Goal: Download file/media

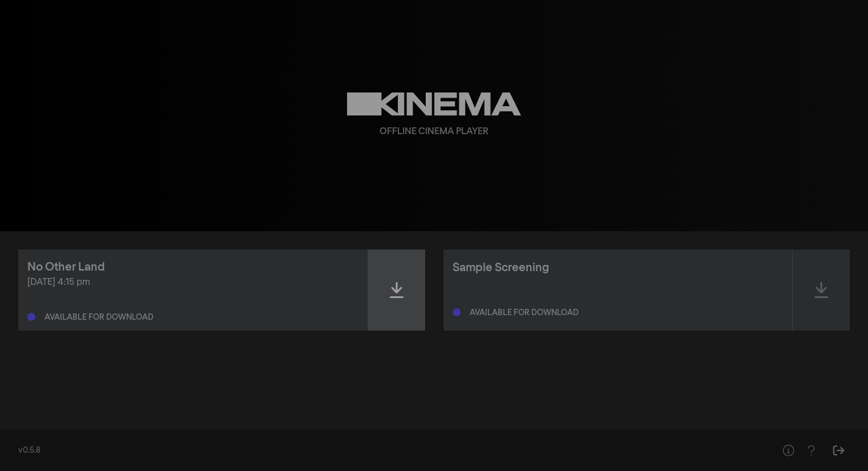
click at [412, 303] on div at bounding box center [396, 289] width 57 height 81
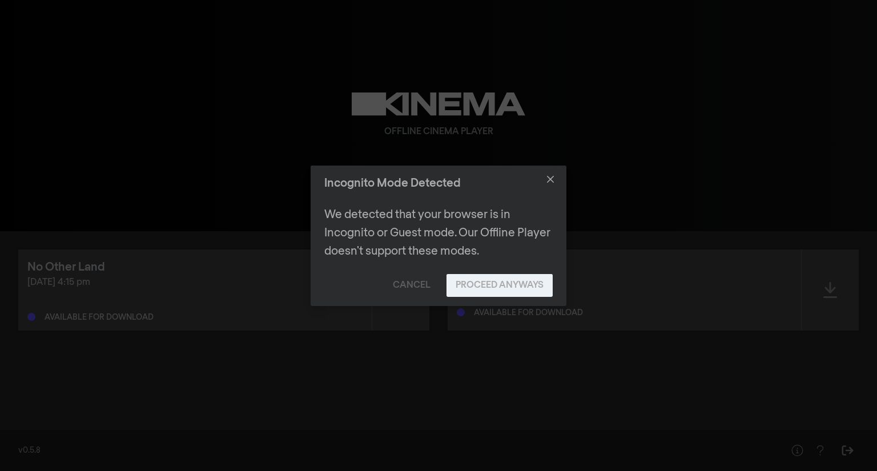
click at [478, 277] on button "Proceed Anyways" at bounding box center [499, 285] width 106 height 23
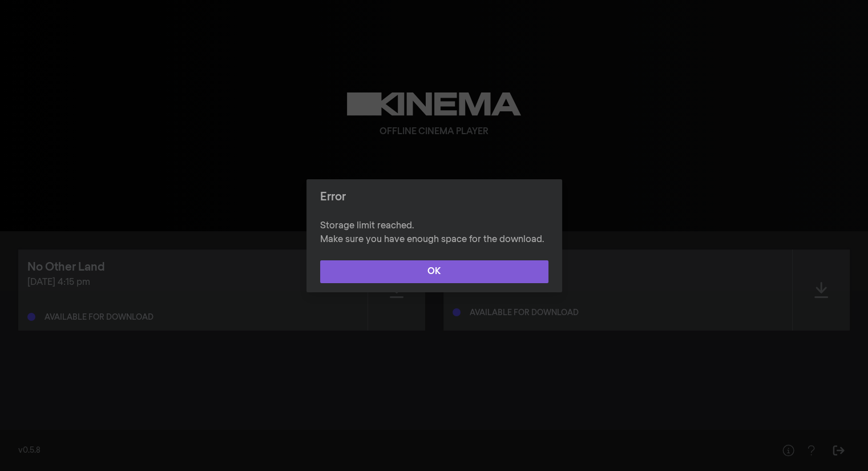
click at [449, 270] on button "OK" at bounding box center [434, 271] width 228 height 23
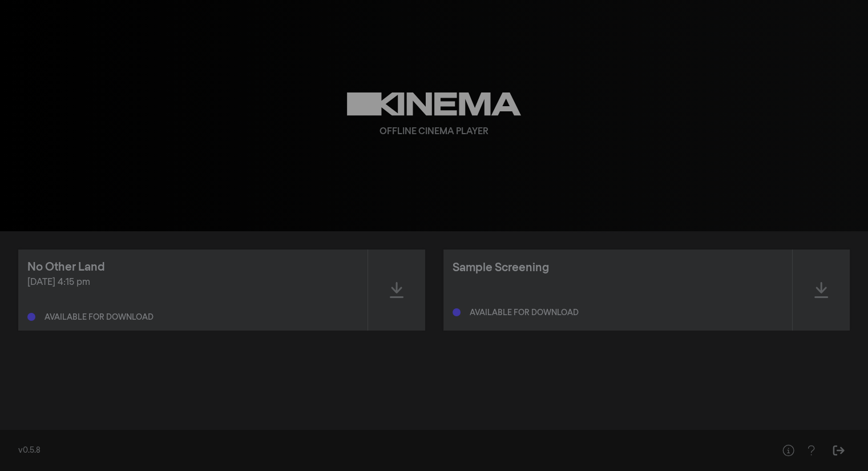
click at [638, 22] on div "Offline Cinema Player" at bounding box center [434, 115] width 411 height 231
click at [401, 299] on div at bounding box center [396, 289] width 57 height 81
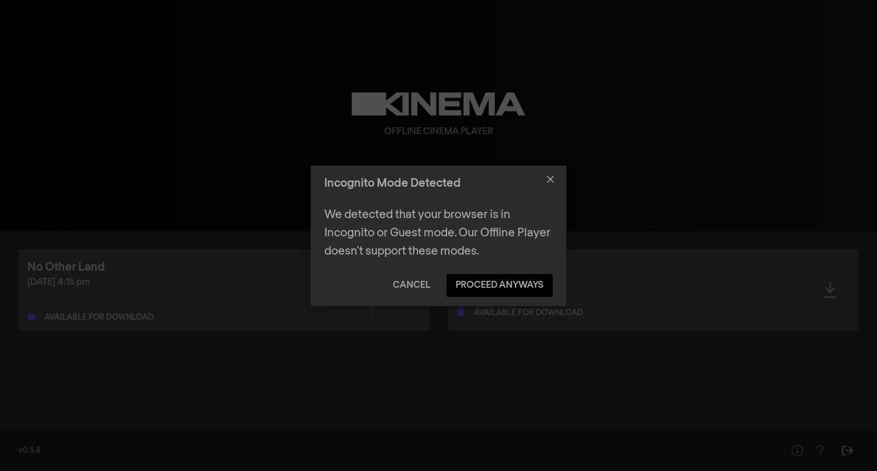
click at [420, 285] on button "Cancel" at bounding box center [412, 285] width 56 height 23
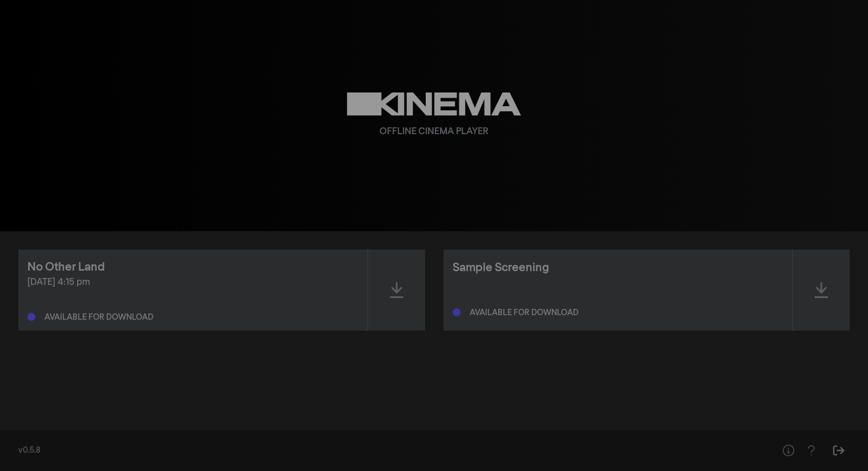
click at [653, 353] on div "No Other Land [DATE] 4:15 pm Available for download Sample Screening Available …" at bounding box center [434, 326] width 868 height 191
click at [383, 299] on div at bounding box center [396, 289] width 57 height 81
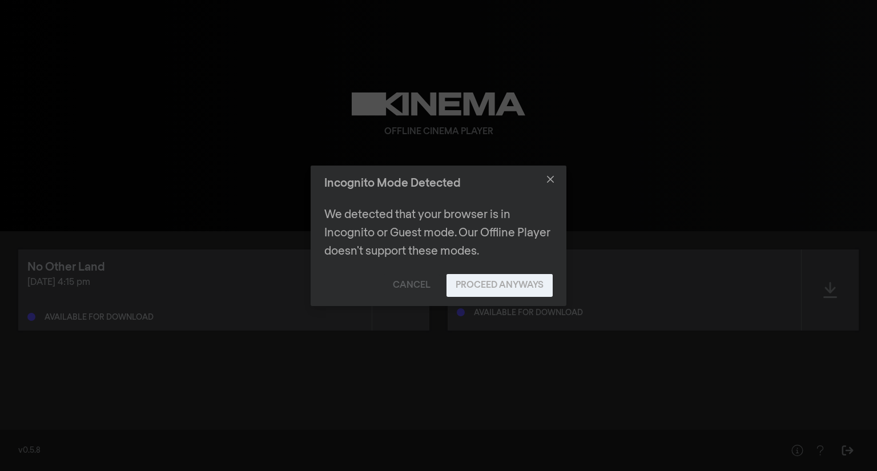
click at [466, 289] on button "Proceed Anyways" at bounding box center [499, 285] width 106 height 23
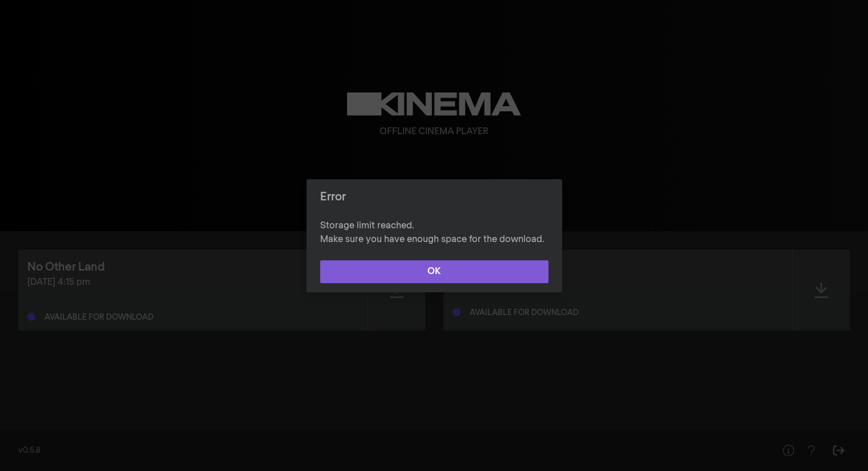
click at [522, 265] on button "OK" at bounding box center [434, 271] width 228 height 23
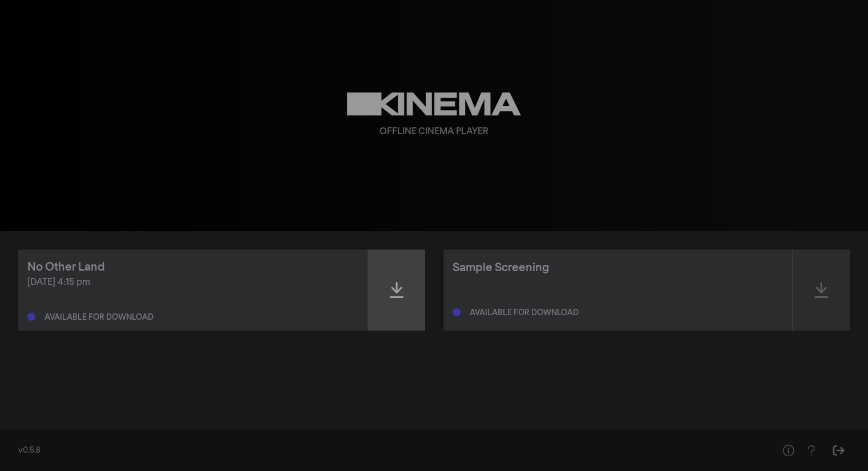
click at [397, 302] on div at bounding box center [396, 289] width 57 height 81
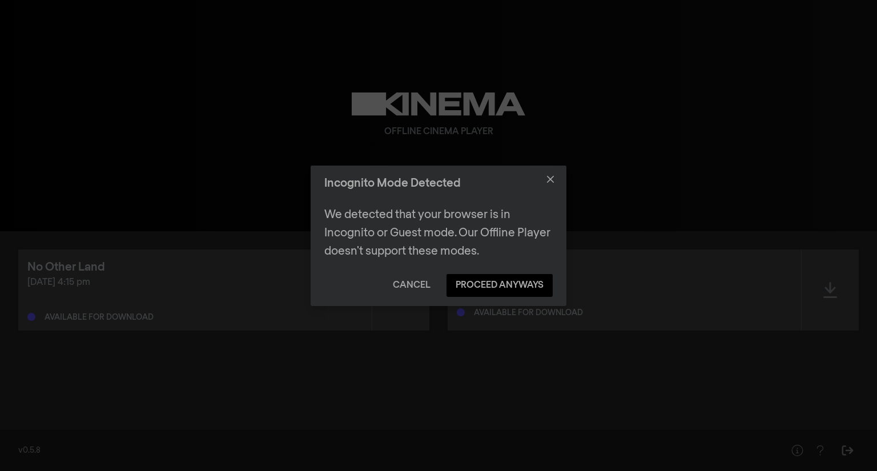
click at [409, 283] on button "Cancel" at bounding box center [412, 285] width 56 height 23
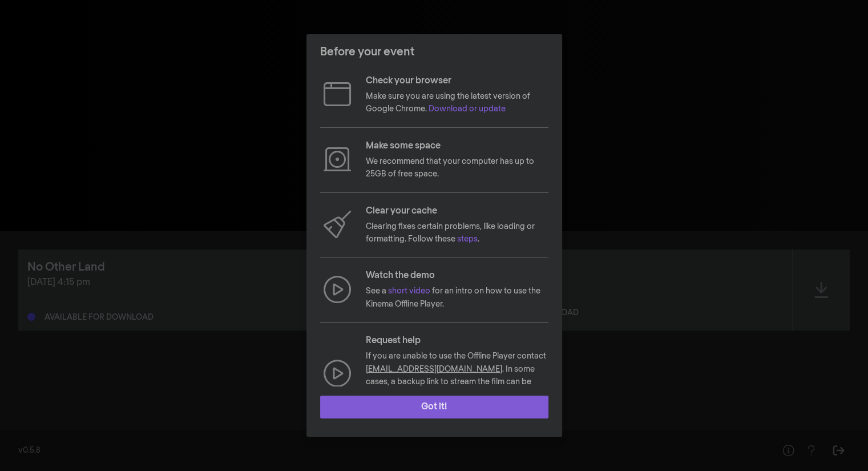
click at [426, 408] on button "Got it!" at bounding box center [434, 407] width 228 height 23
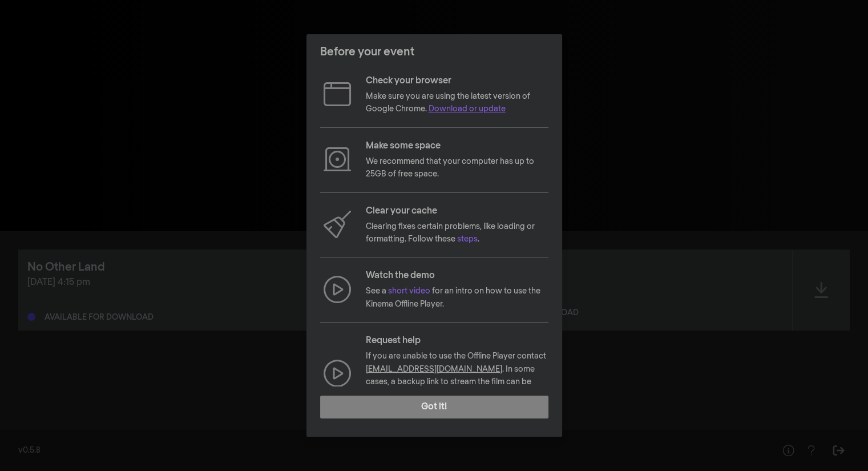
click at [461, 106] on link "Download or update" at bounding box center [467, 109] width 77 height 8
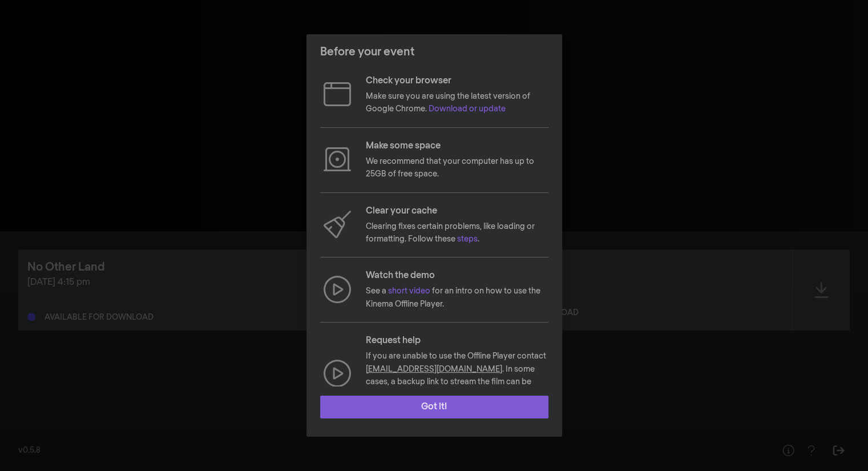
click at [455, 403] on button "Got it!" at bounding box center [434, 407] width 228 height 23
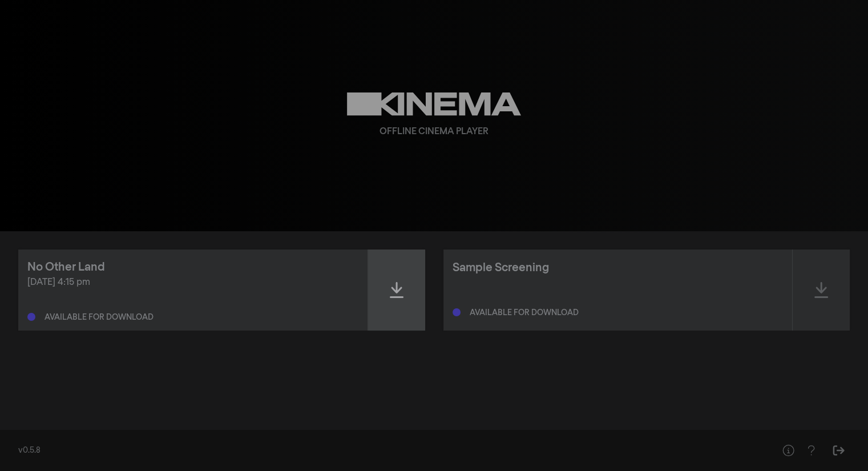
click at [396, 315] on div at bounding box center [396, 289] width 57 height 81
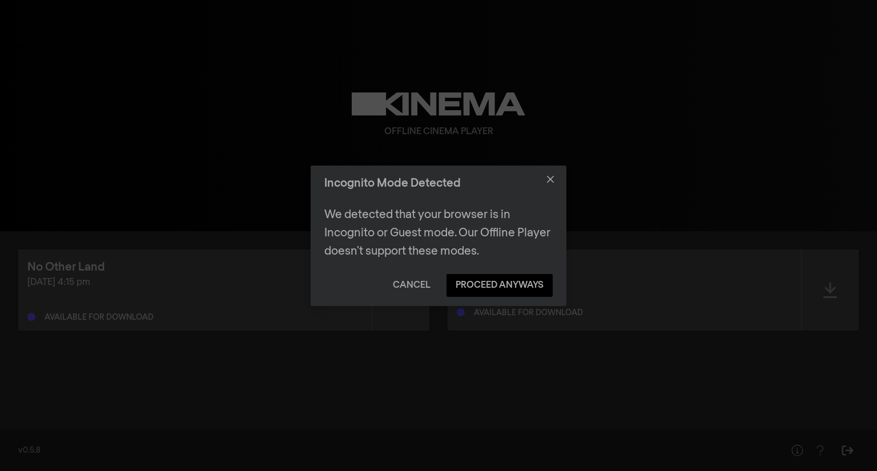
click at [416, 283] on button "Cancel" at bounding box center [412, 285] width 56 height 23
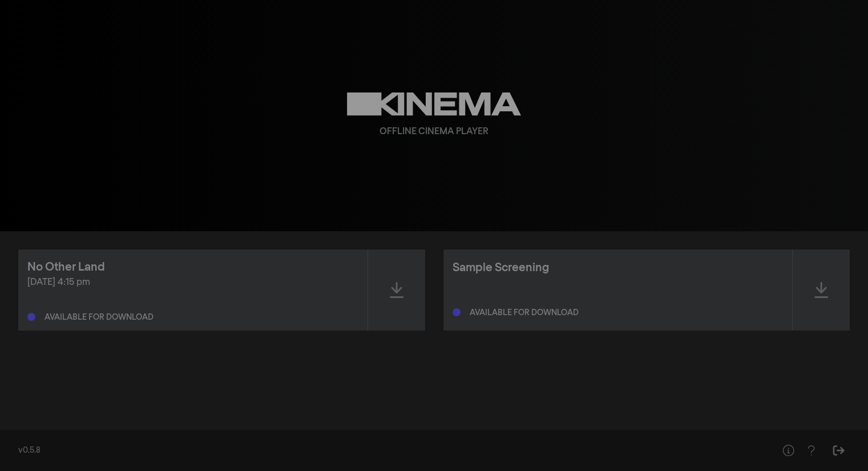
click at [404, 236] on div "No Other Land Oct 10, 2025 at 4:15 pm Available for download Sample Screening A…" at bounding box center [434, 326] width 868 height 191
click at [421, 282] on div at bounding box center [396, 289] width 57 height 81
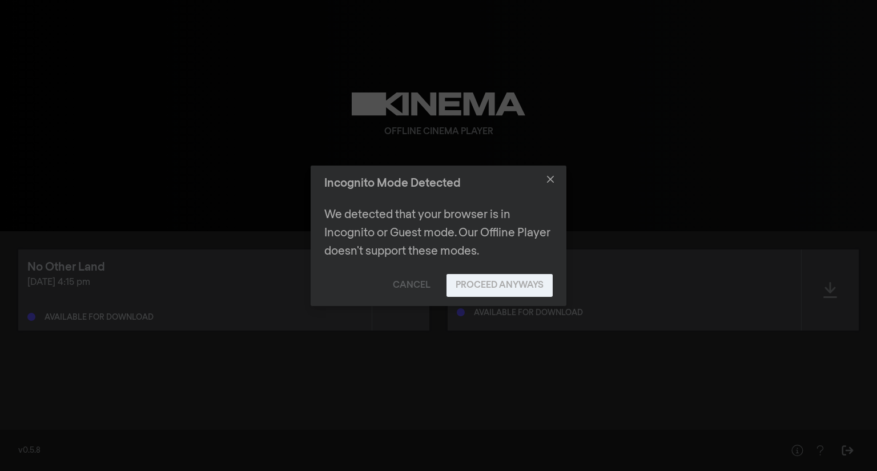
click at [470, 286] on button "Proceed Anyways" at bounding box center [499, 285] width 106 height 23
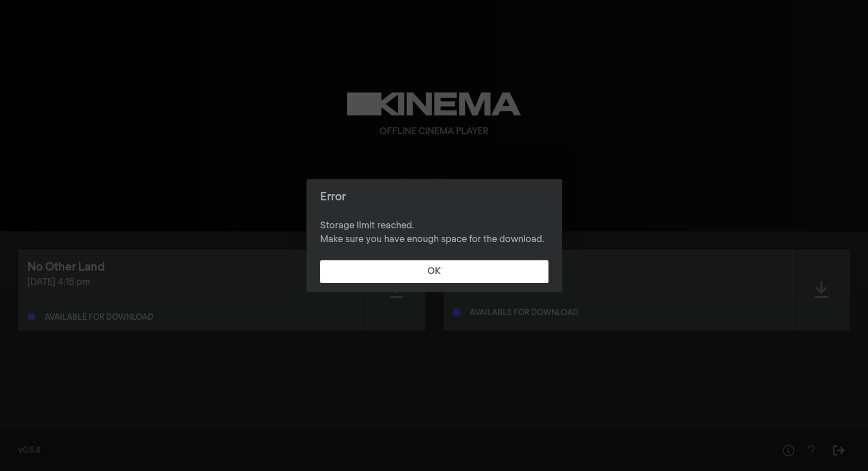
click at [457, 255] on footer "OK" at bounding box center [435, 271] width 256 height 41
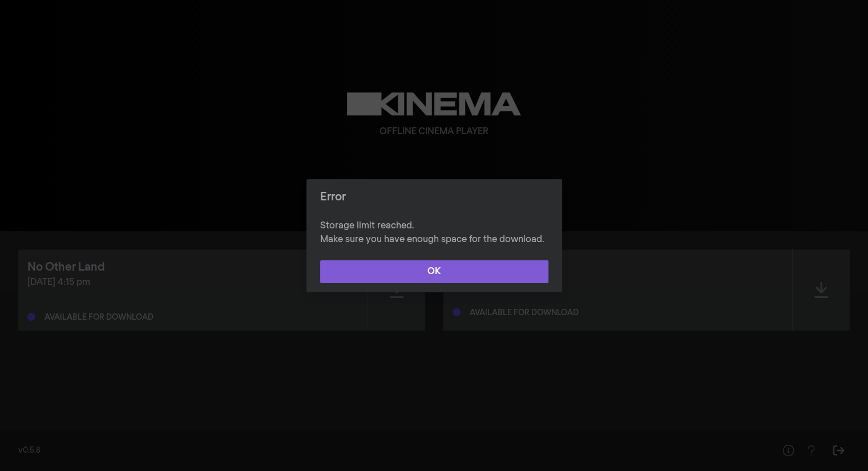
click at [445, 273] on button "OK" at bounding box center [434, 271] width 228 height 23
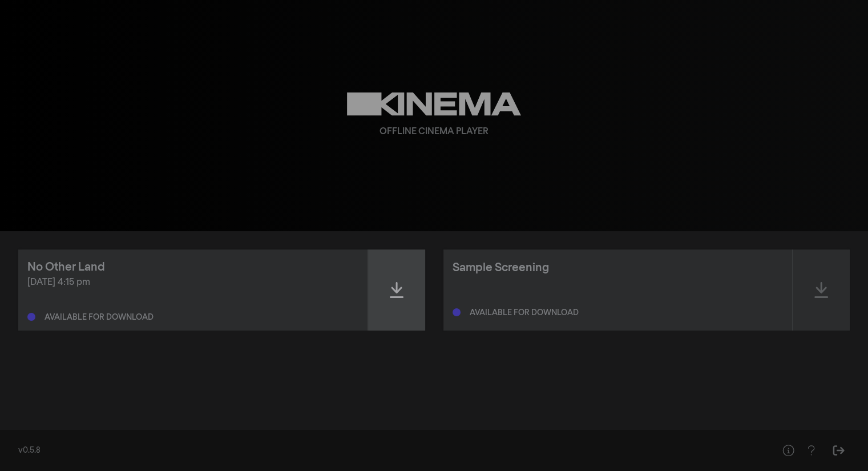
click at [387, 288] on div at bounding box center [396, 289] width 57 height 81
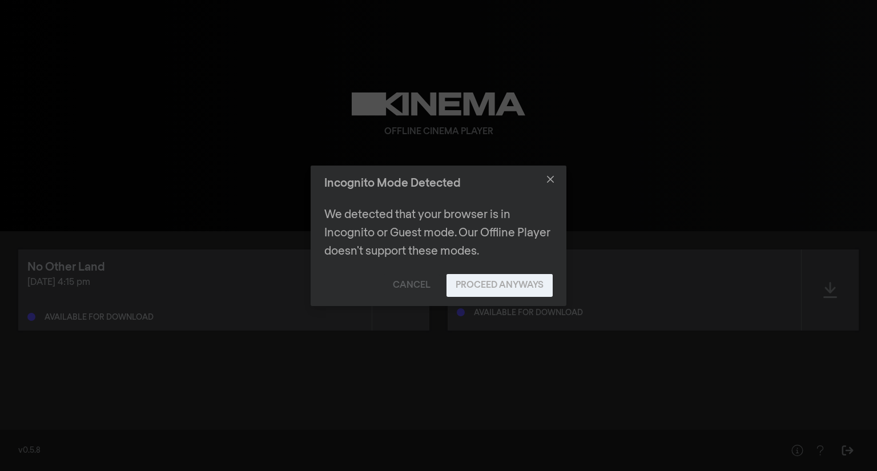
click at [501, 279] on button "Proceed Anyways" at bounding box center [499, 285] width 106 height 23
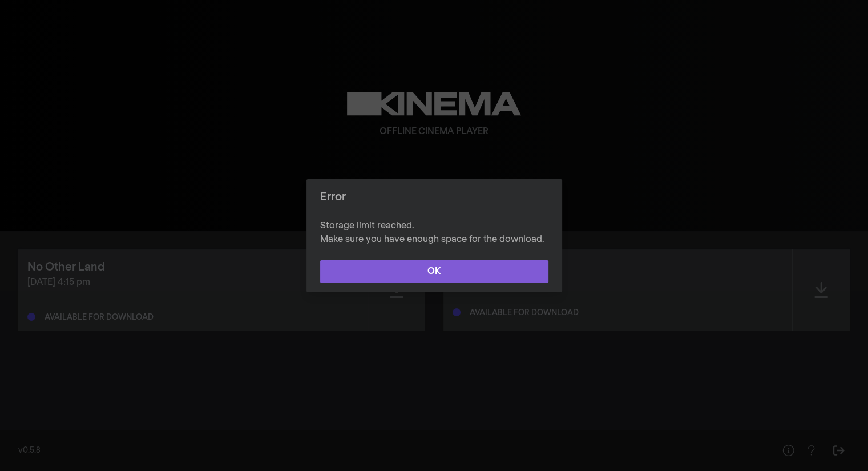
click at [467, 276] on button "OK" at bounding box center [434, 271] width 228 height 23
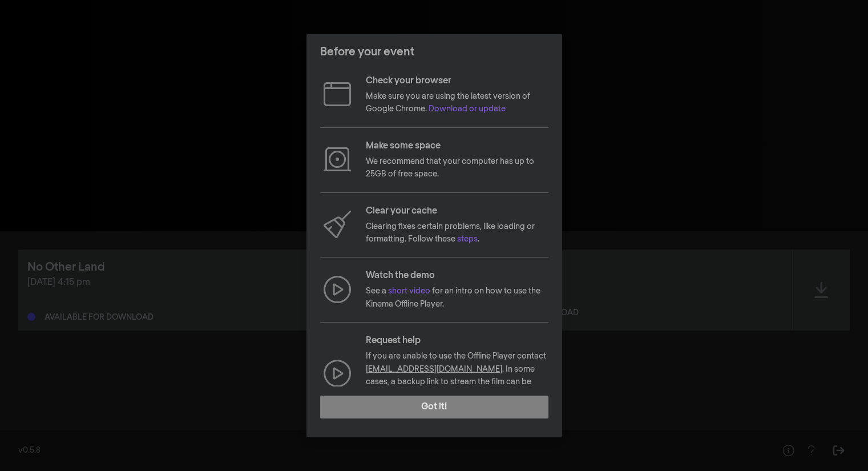
scroll to position [31, 0]
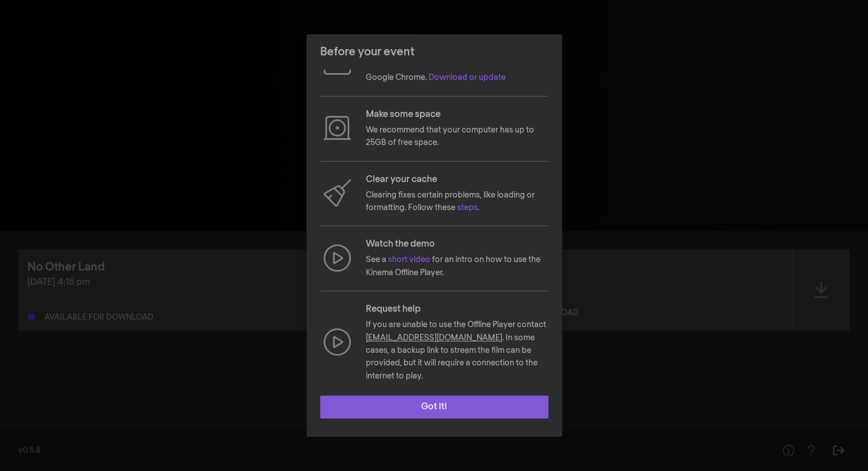
click at [450, 402] on button "Got it!" at bounding box center [434, 407] width 228 height 23
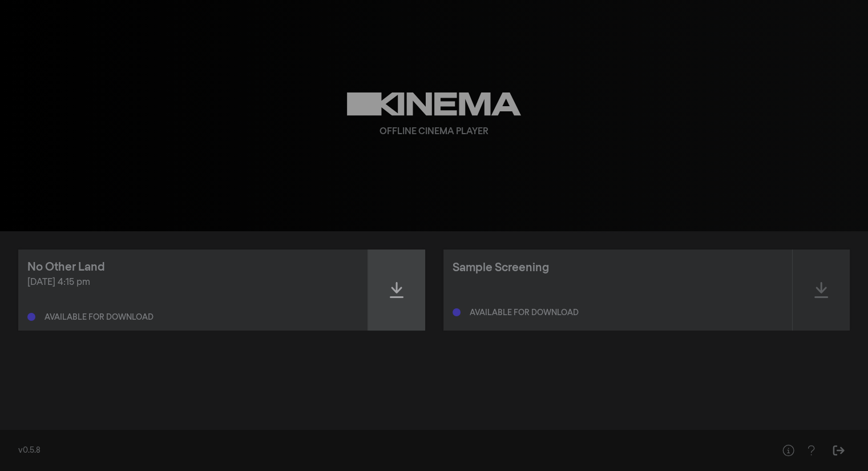
click at [391, 287] on icon at bounding box center [397, 290] width 14 height 18
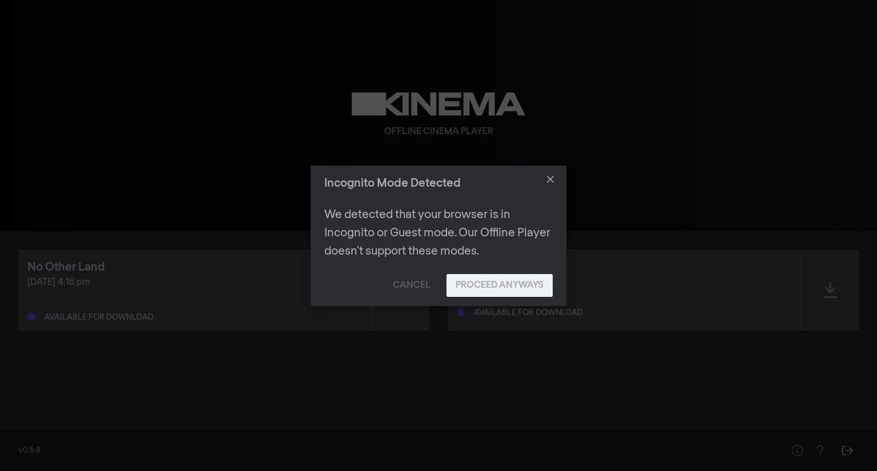
click at [460, 288] on button "Proceed Anyways" at bounding box center [499, 285] width 106 height 23
